Goal: Check status: Check status

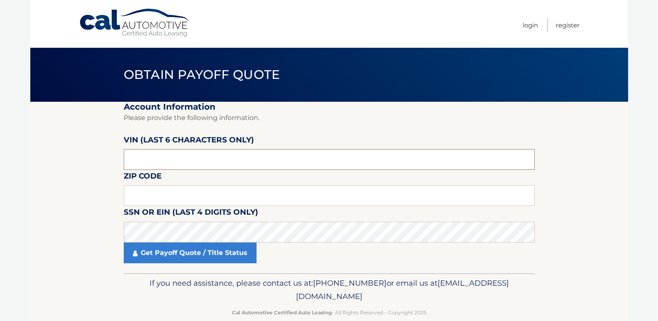
drag, startPoint x: 168, startPoint y: 159, endPoint x: 132, endPoint y: 160, distance: 35.3
click at [132, 160] on input "text" at bounding box center [329, 159] width 411 height 21
drag, startPoint x: 130, startPoint y: 156, endPoint x: 102, endPoint y: 152, distance: 28.5
click at [102, 152] on section "Account Information Please provide the following information. [PERSON_NAME] (la…" at bounding box center [328, 187] width 597 height 171
paste input "NH4994"
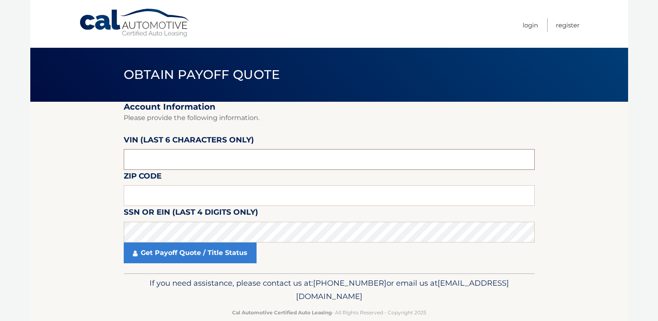
drag, startPoint x: 144, startPoint y: 161, endPoint x: 113, endPoint y: 158, distance: 31.6
click at [117, 159] on section "Account Information Please provide the following information. [PERSON_NAME] (la…" at bounding box center [328, 187] width 597 height 171
type input "NH4994"
click at [176, 156] on input "text" at bounding box center [329, 159] width 411 height 21
type input "499434"
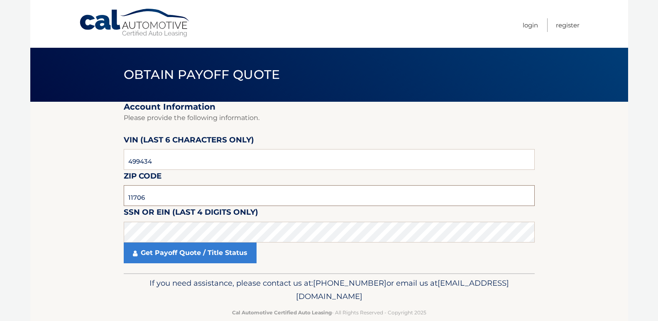
type input "11706"
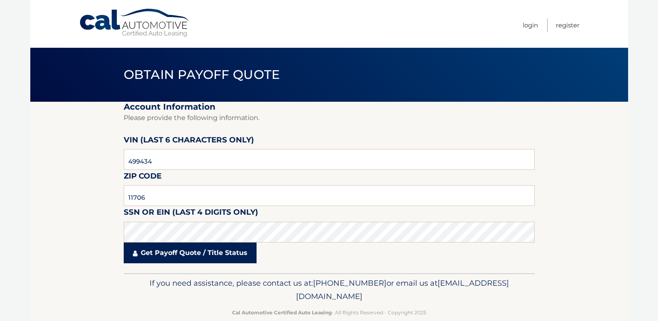
click at [163, 252] on link "Get Payoff Quote / Title Status" at bounding box center [190, 252] width 133 height 21
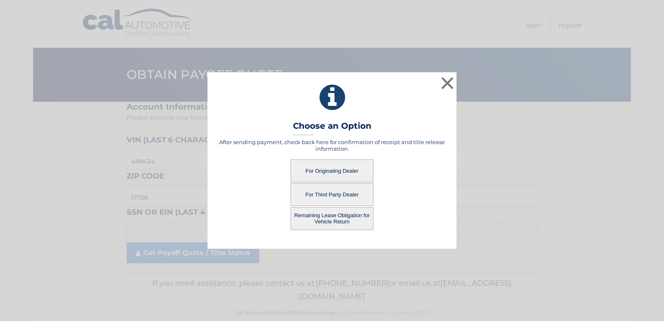
click at [334, 173] on button "For Originating Dealer" at bounding box center [331, 170] width 83 height 23
click at [342, 171] on button "For Originating Dealer" at bounding box center [331, 170] width 83 height 23
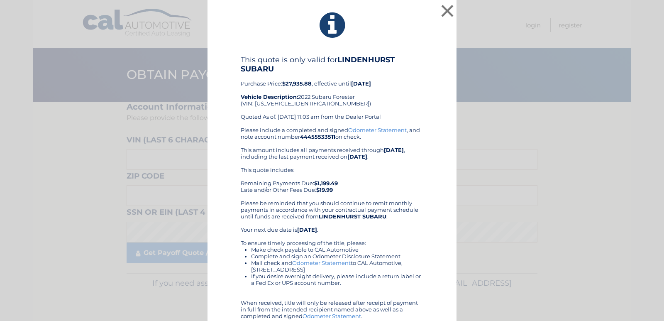
click at [407, 191] on div "This quote includes: Remaining Payments Due: $1,199.49 Late and/or Other Fees D…" at bounding box center [332, 179] width 183 height 27
click at [445, 12] on button "×" at bounding box center [447, 10] width 17 height 17
